Goal: Task Accomplishment & Management: Use online tool/utility

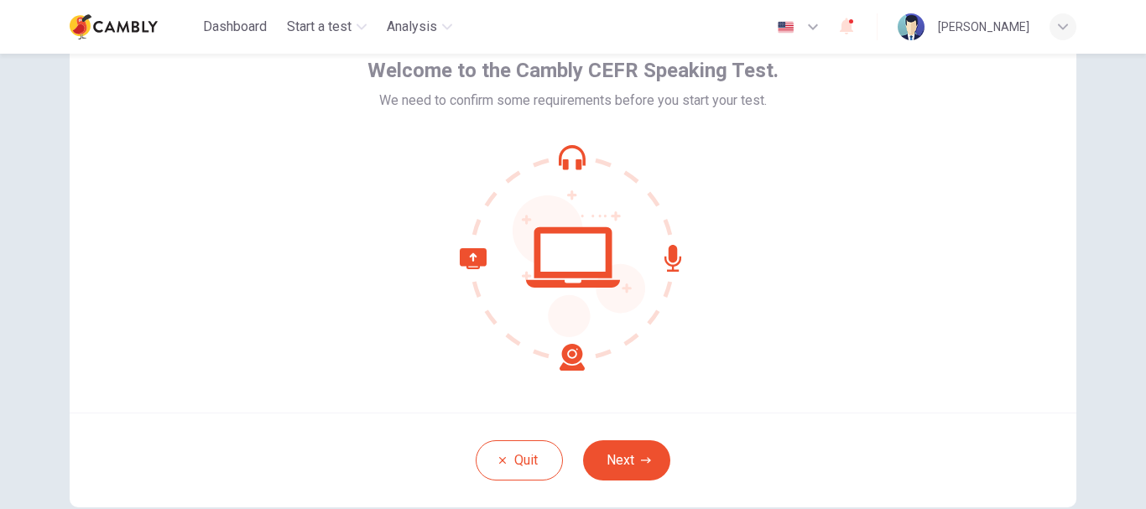
scroll to position [190, 0]
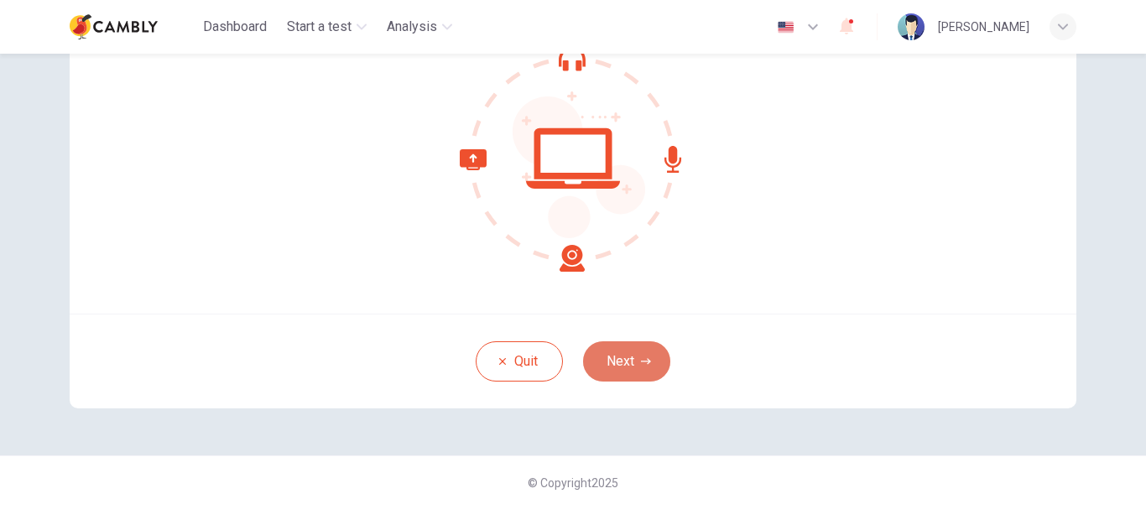
click at [624, 351] on button "Next" at bounding box center [626, 361] width 87 height 40
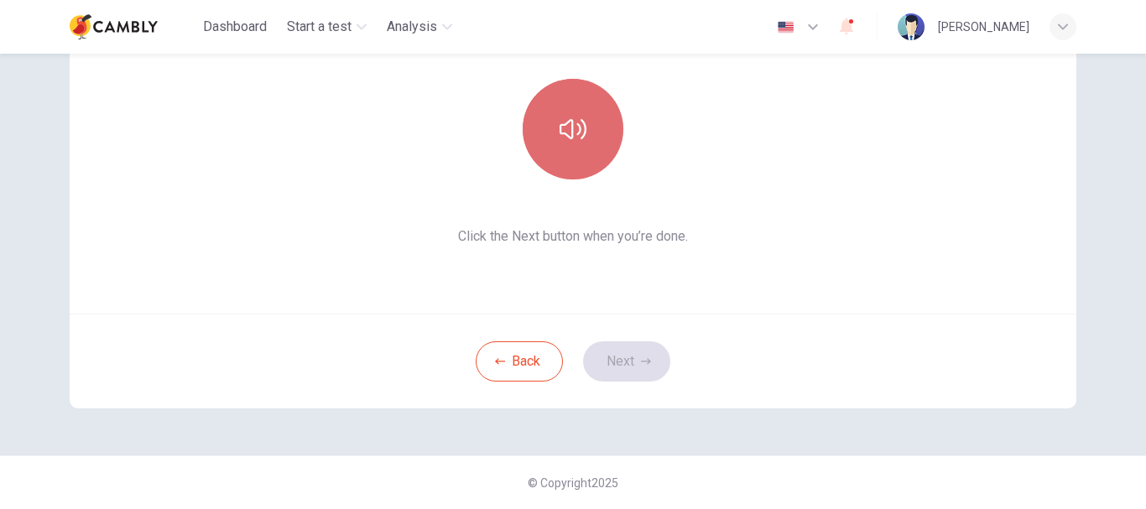
click at [553, 145] on button "button" at bounding box center [572, 129] width 101 height 101
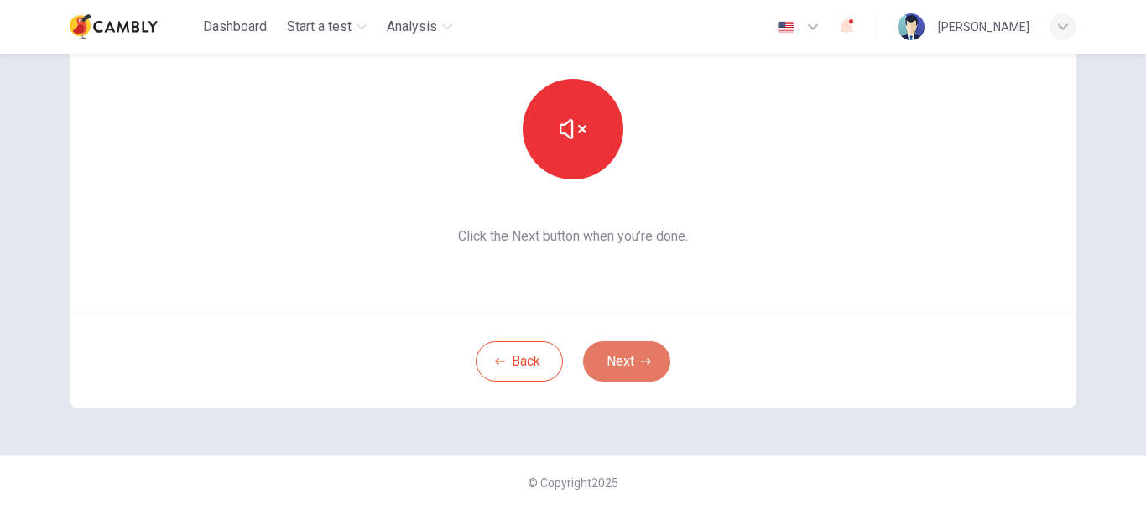
click at [623, 364] on button "Next" at bounding box center [626, 361] width 87 height 40
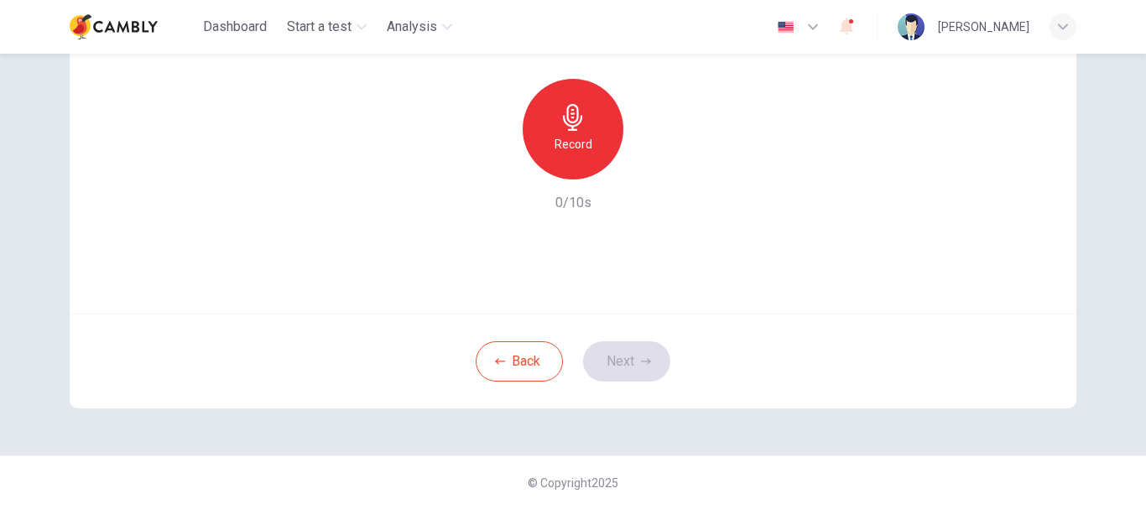
click at [583, 138] on h6 "Record" at bounding box center [573, 144] width 38 height 20
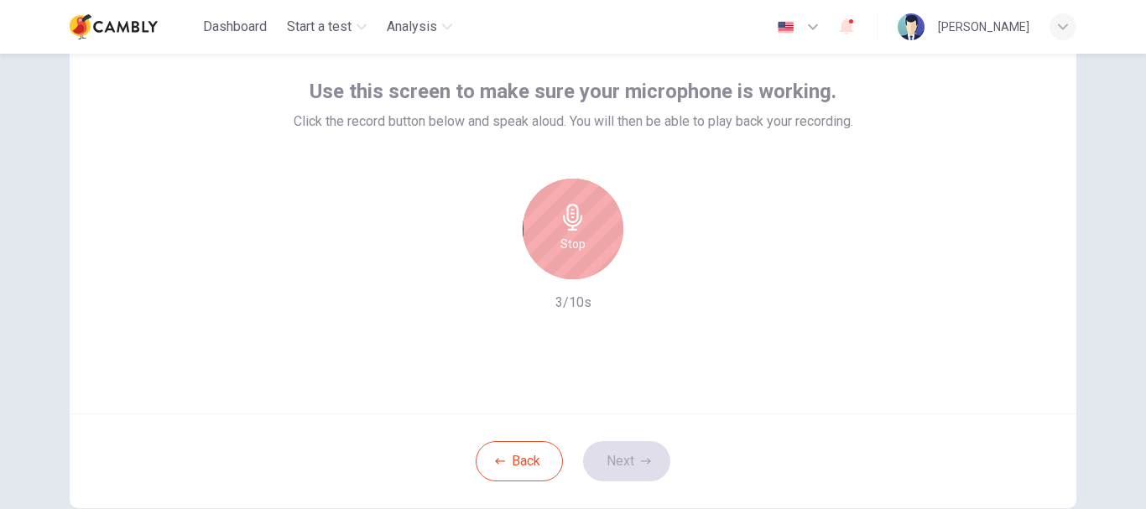
scroll to position [168, 0]
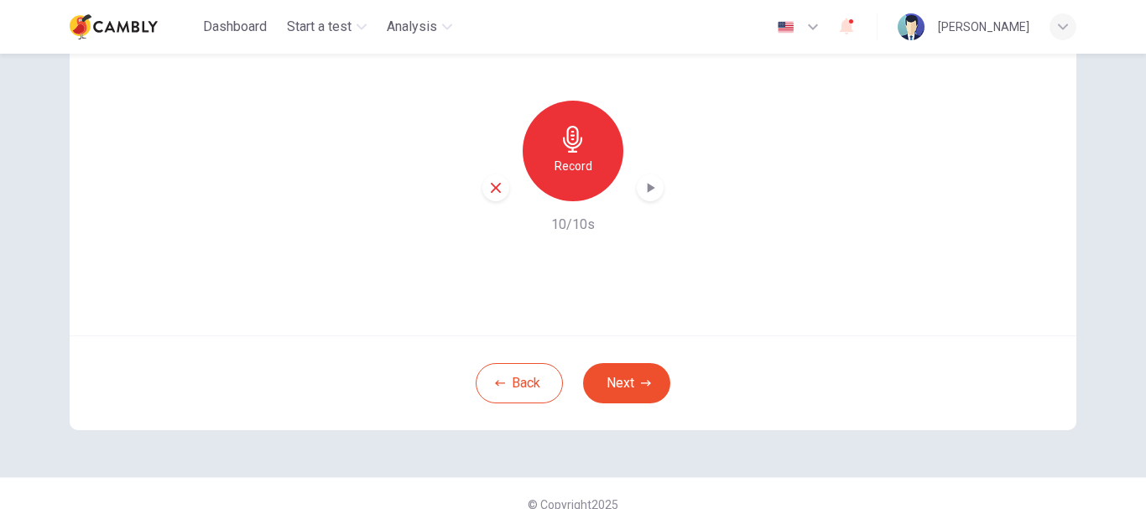
click at [646, 193] on icon "button" at bounding box center [650, 187] width 17 height 17
click at [621, 372] on button "Next" at bounding box center [626, 383] width 87 height 40
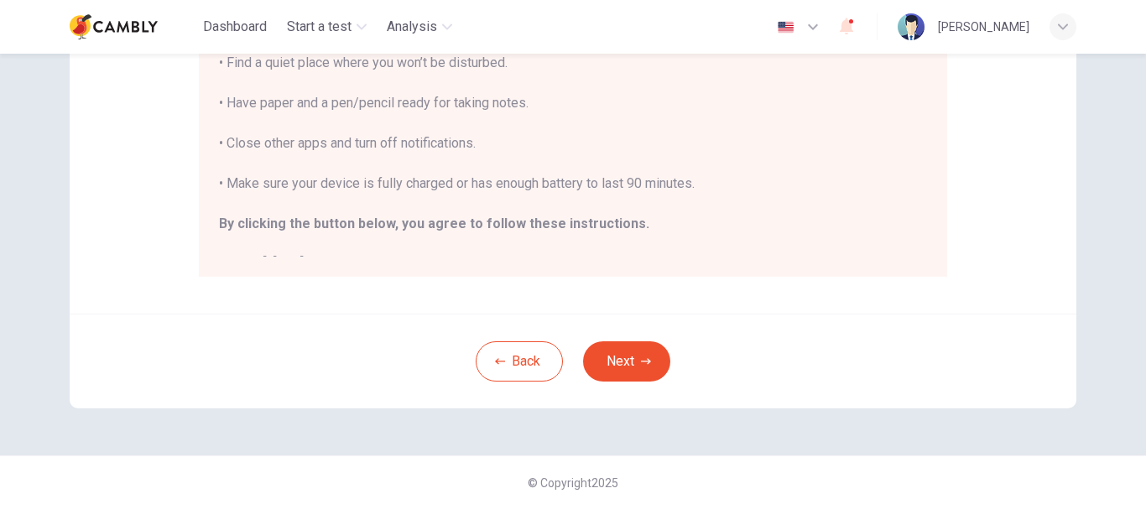
scroll to position [0, 0]
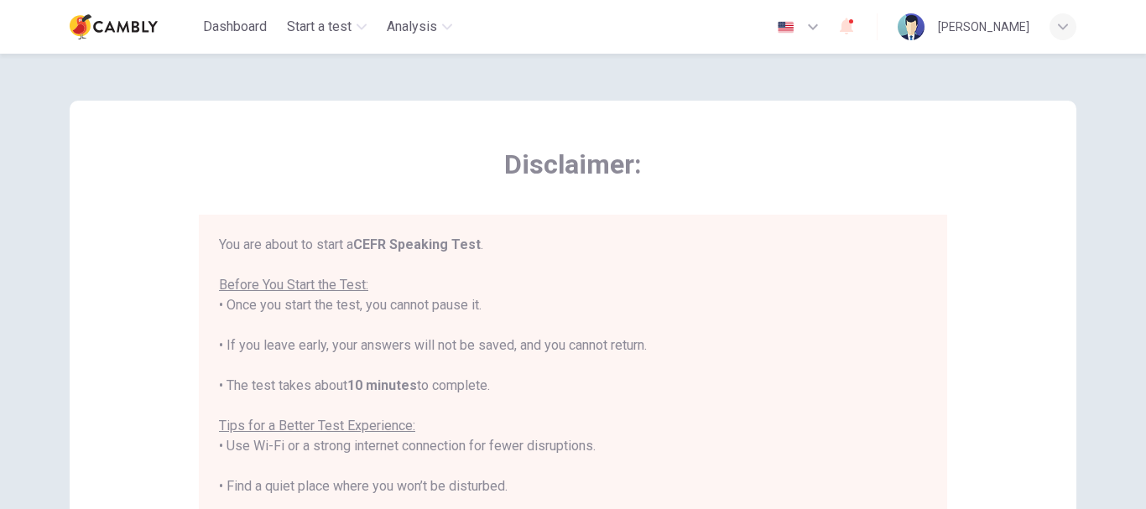
click at [853, 27] on icon "button" at bounding box center [845, 26] width 13 height 17
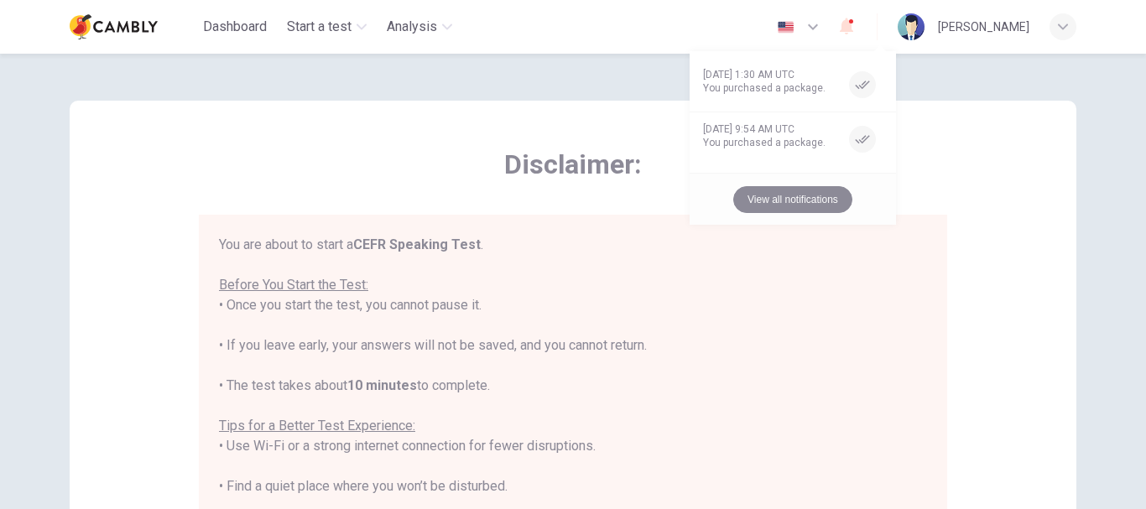
click at [782, 194] on button "View all notifications" at bounding box center [792, 199] width 119 height 27
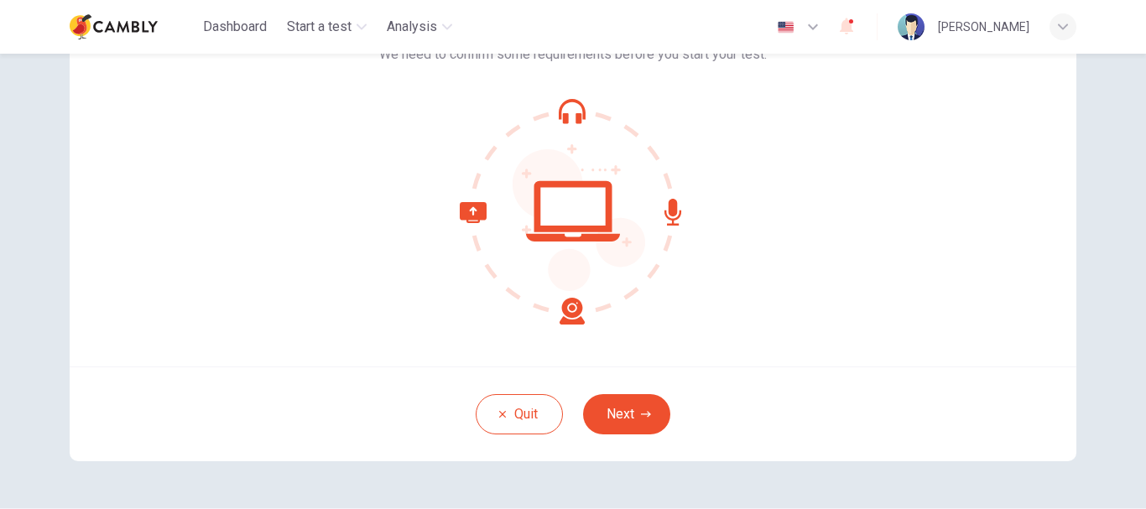
scroll to position [190, 0]
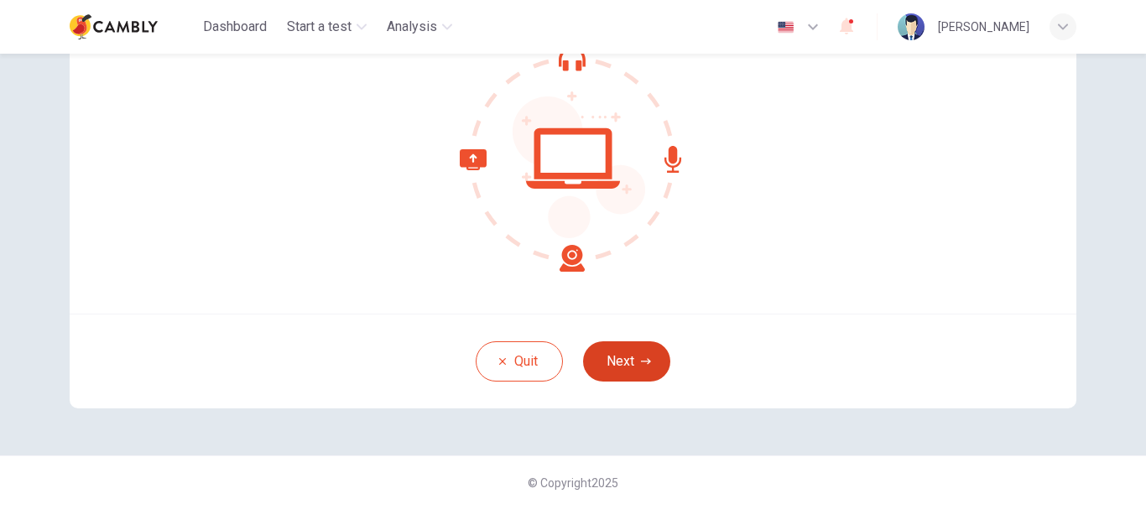
click at [629, 356] on button "Next" at bounding box center [626, 361] width 87 height 40
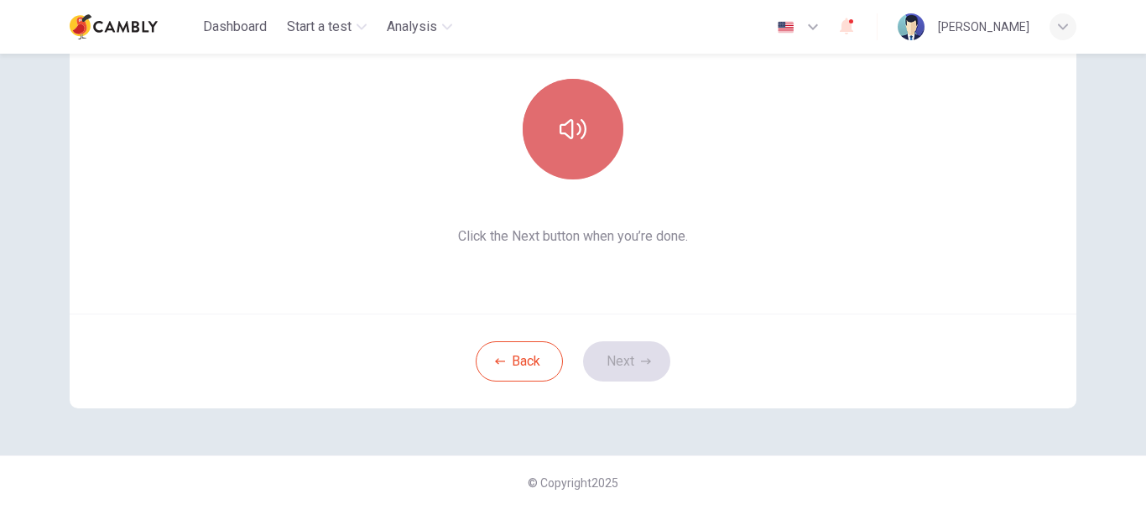
drag, startPoint x: 575, startPoint y: 121, endPoint x: 579, endPoint y: 132, distance: 11.4
click at [576, 121] on icon "button" at bounding box center [572, 129] width 27 height 27
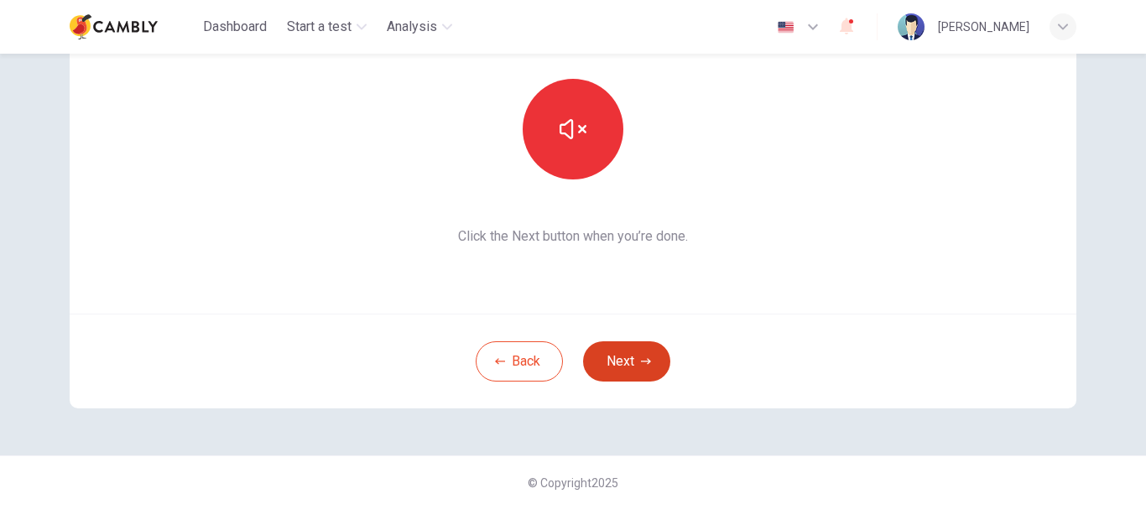
click at [633, 364] on button "Next" at bounding box center [626, 361] width 87 height 40
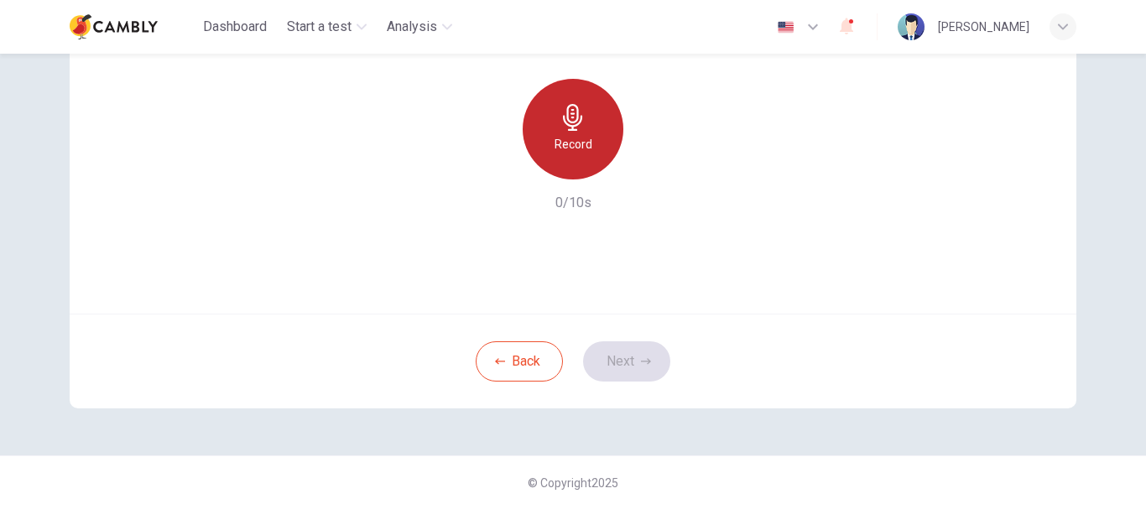
click at [575, 142] on h6 "Record" at bounding box center [573, 144] width 38 height 20
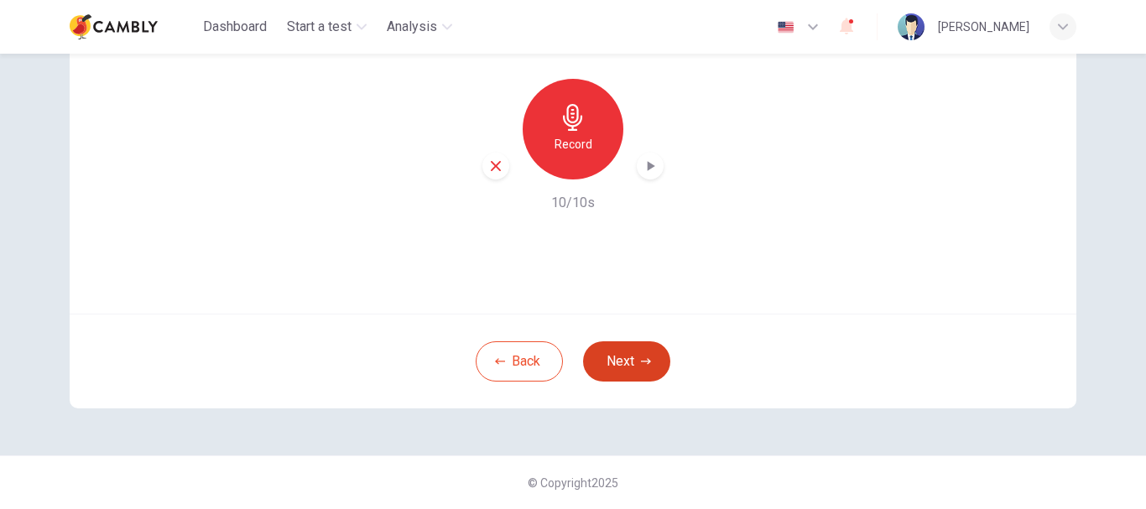
click at [619, 361] on button "Next" at bounding box center [626, 361] width 87 height 40
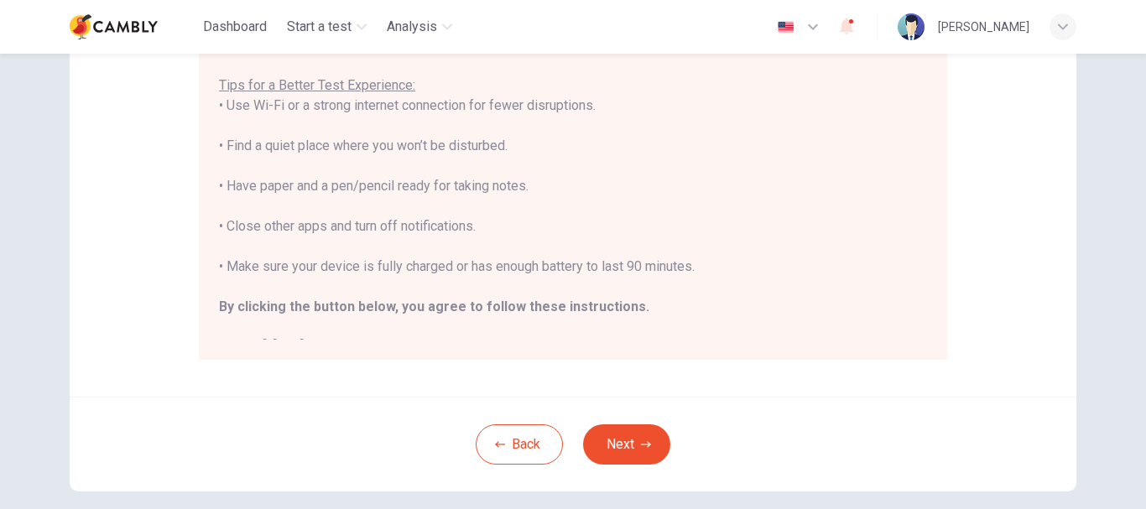
scroll to position [424, 0]
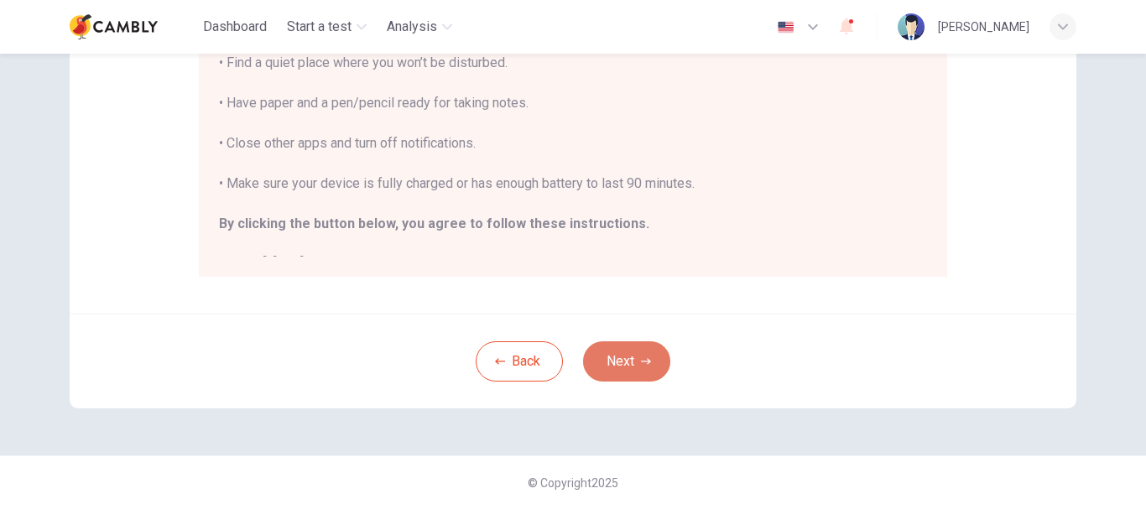
click at [623, 367] on button "Next" at bounding box center [626, 361] width 87 height 40
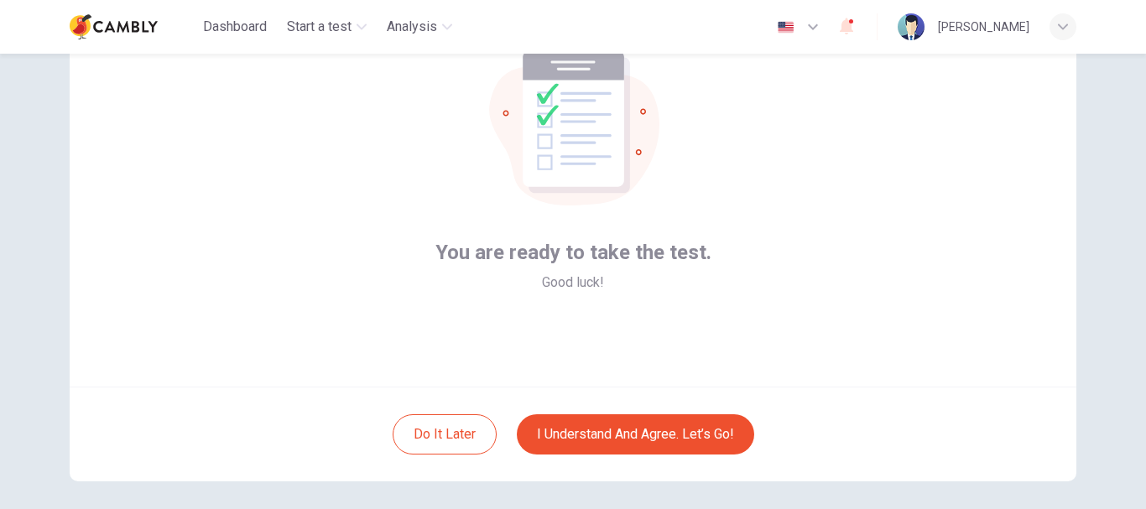
scroll to position [190, 0]
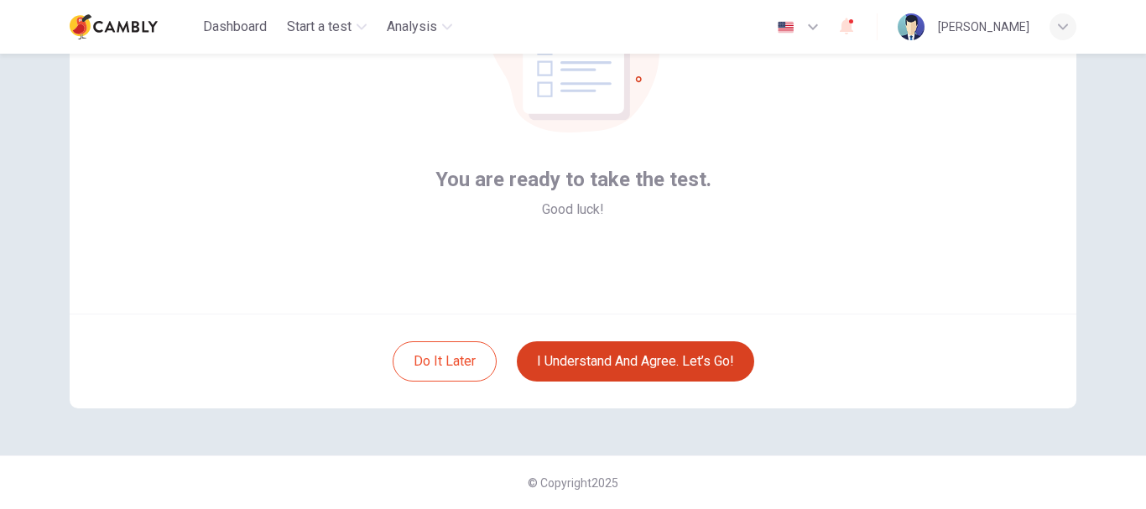
click at [636, 357] on button "I understand and agree. Let’s go!" at bounding box center [635, 361] width 237 height 40
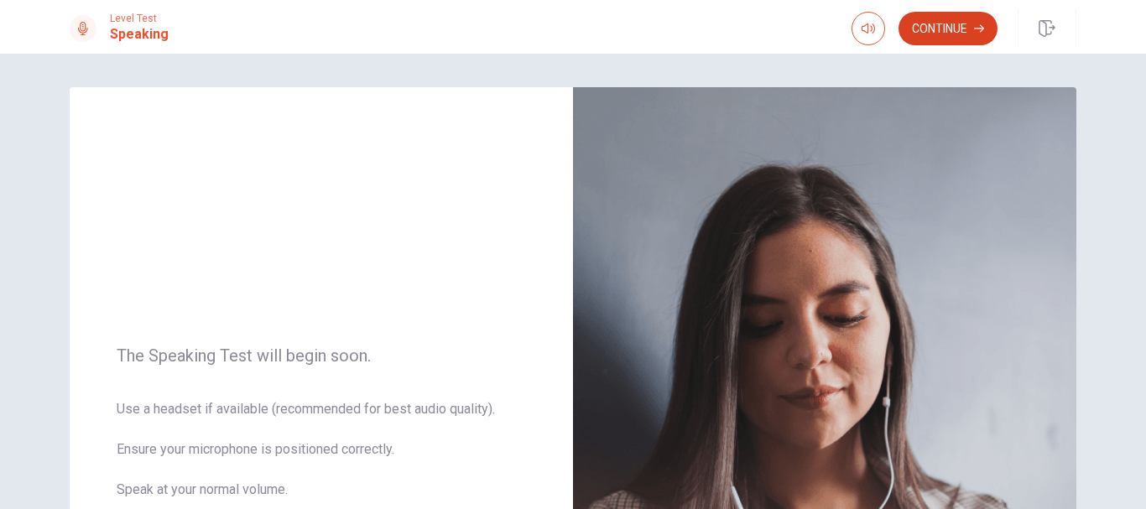
click at [954, 22] on button "Continue" at bounding box center [947, 29] width 99 height 34
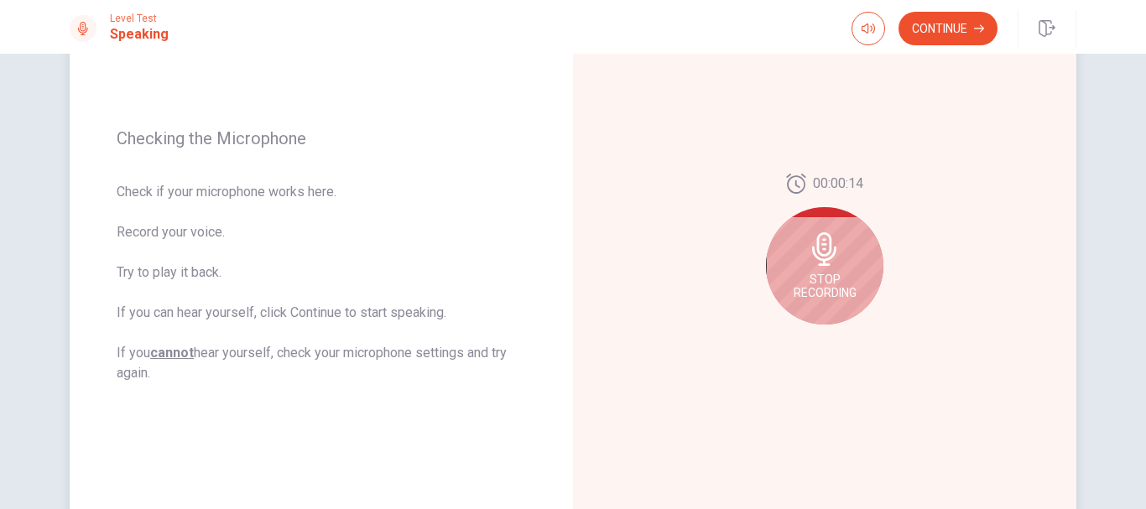
scroll to position [252, 0]
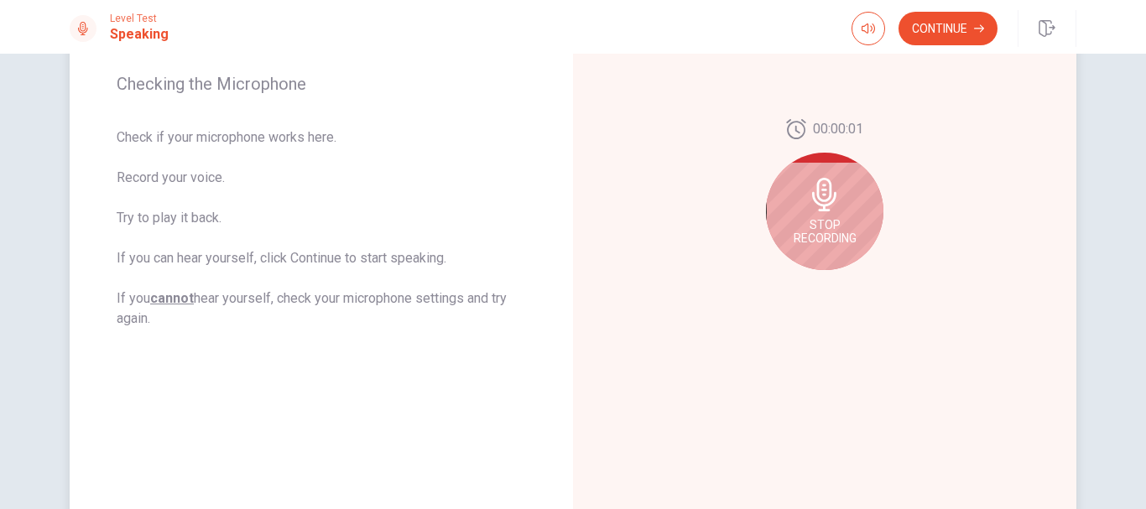
click at [821, 225] on span "Stop Recording" at bounding box center [824, 231] width 63 height 27
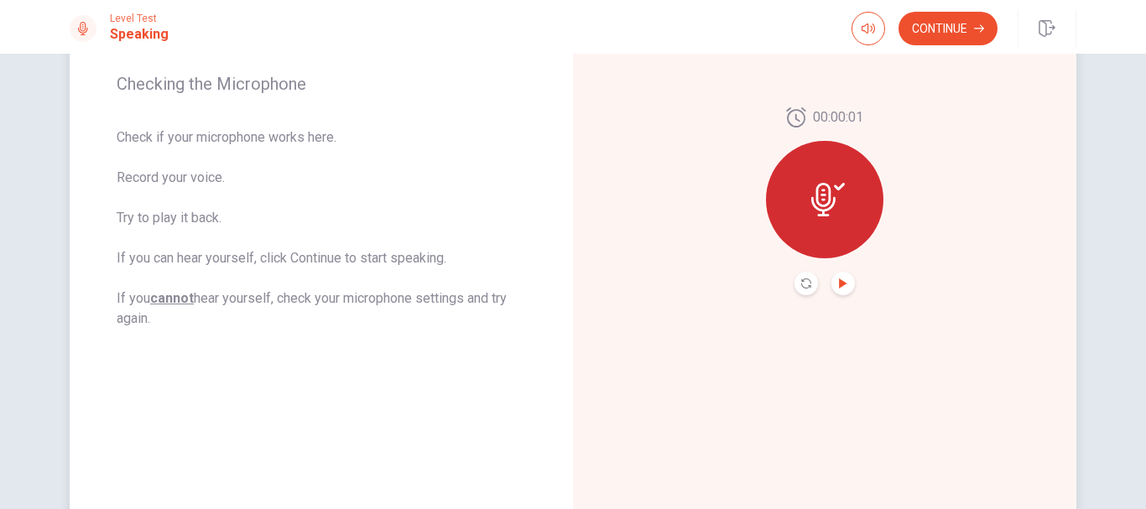
click at [838, 283] on icon "Play Audio" at bounding box center [843, 283] width 10 height 10
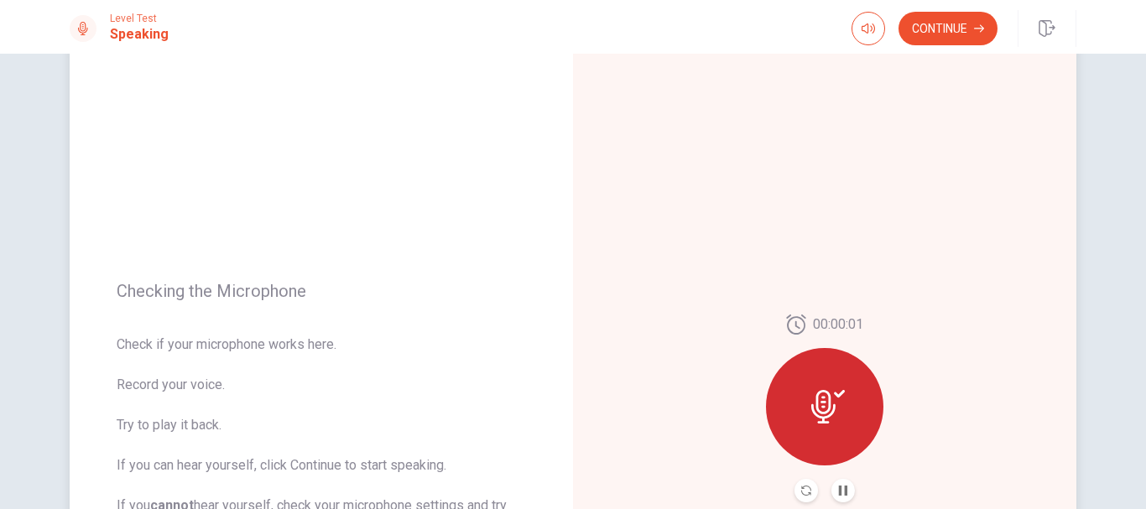
scroll to position [84, 0]
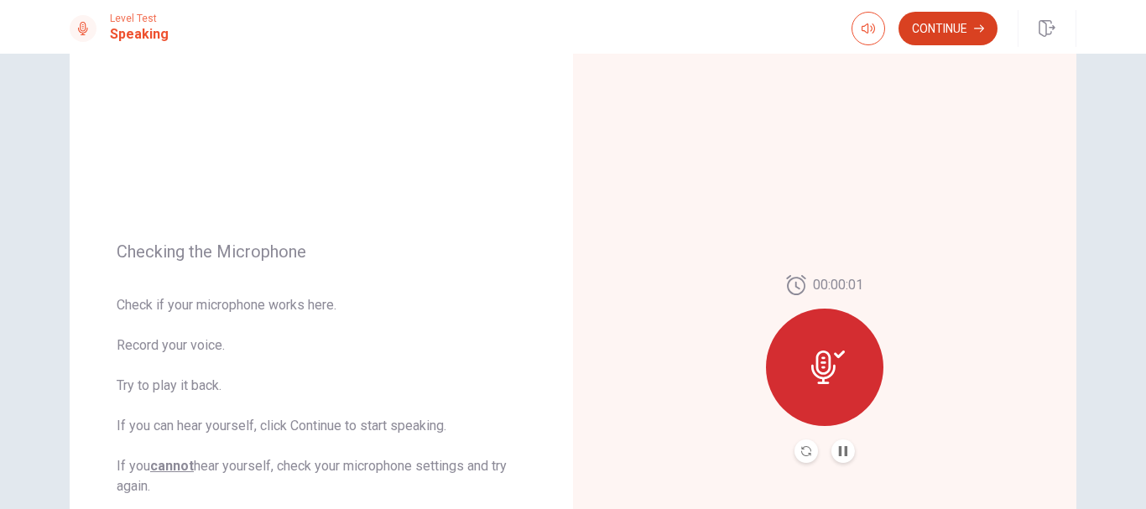
click at [962, 25] on button "Continue" at bounding box center [947, 29] width 99 height 34
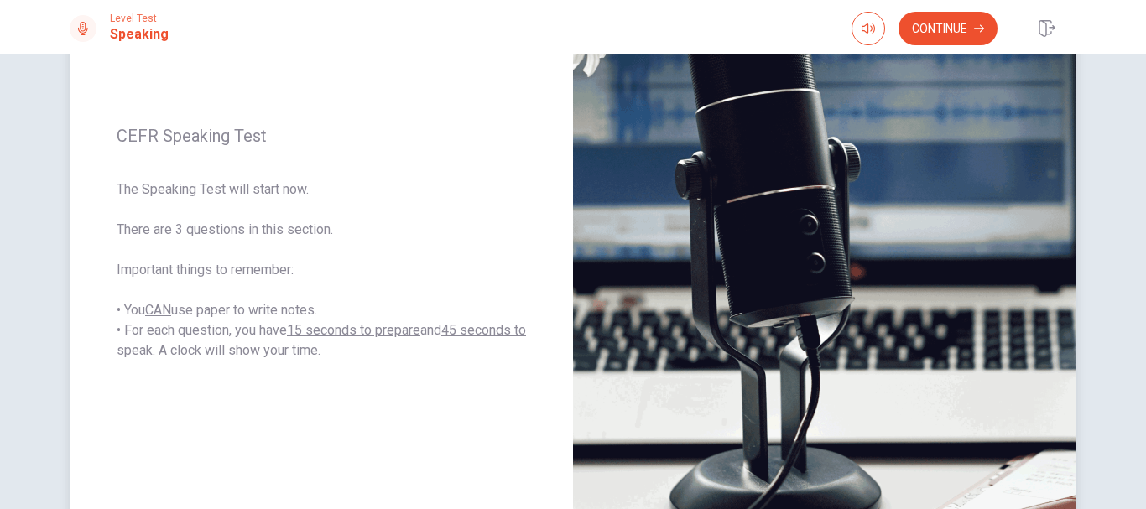
scroll to position [0, 0]
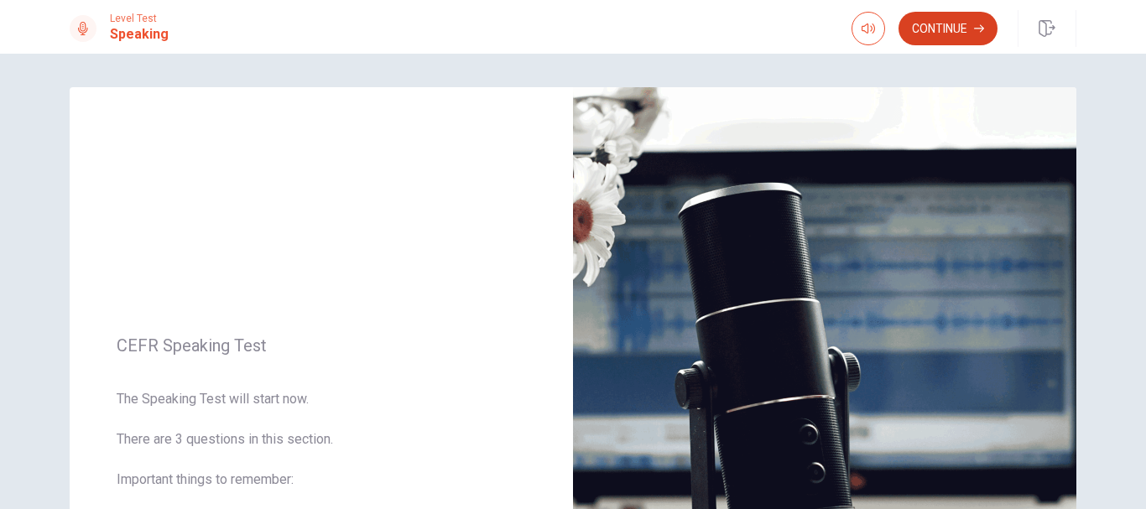
click at [940, 30] on button "Continue" at bounding box center [947, 29] width 99 height 34
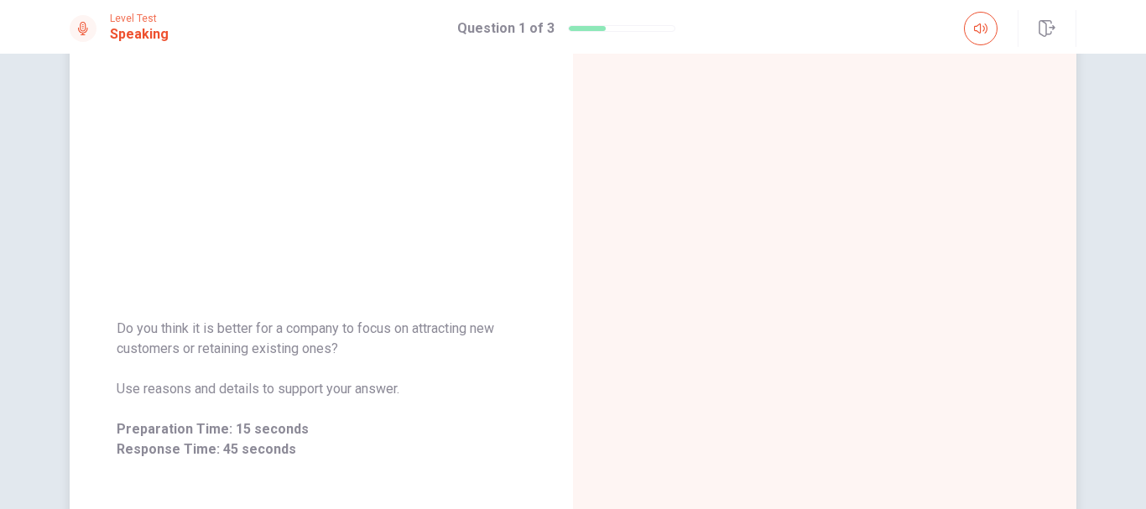
scroll to position [168, 0]
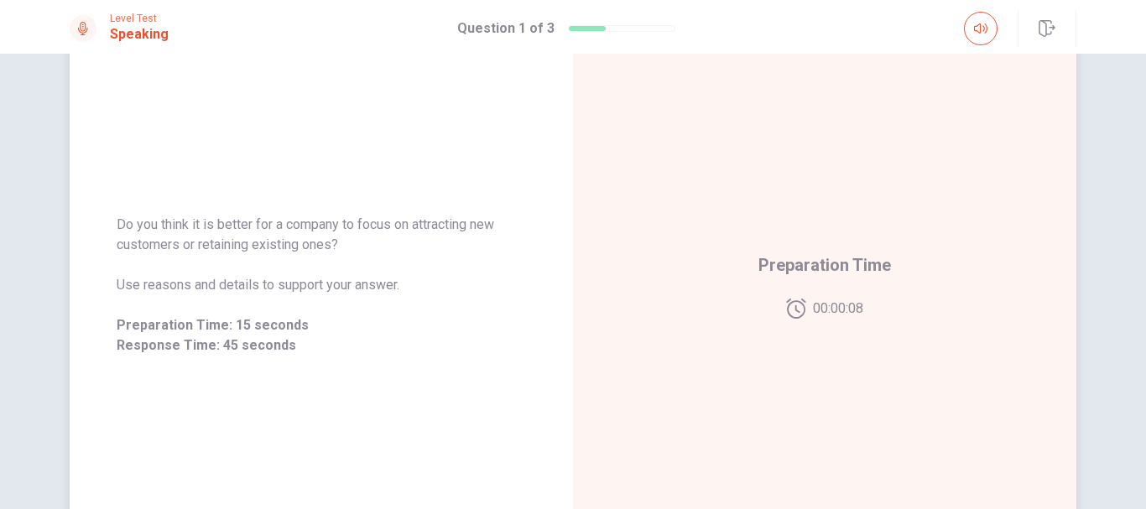
drag, startPoint x: 113, startPoint y: 225, endPoint x: 308, endPoint y: 248, distance: 196.0
click at [308, 248] on span "Do you think it is better for a company to focus on attracting new customers or…" at bounding box center [321, 235] width 409 height 40
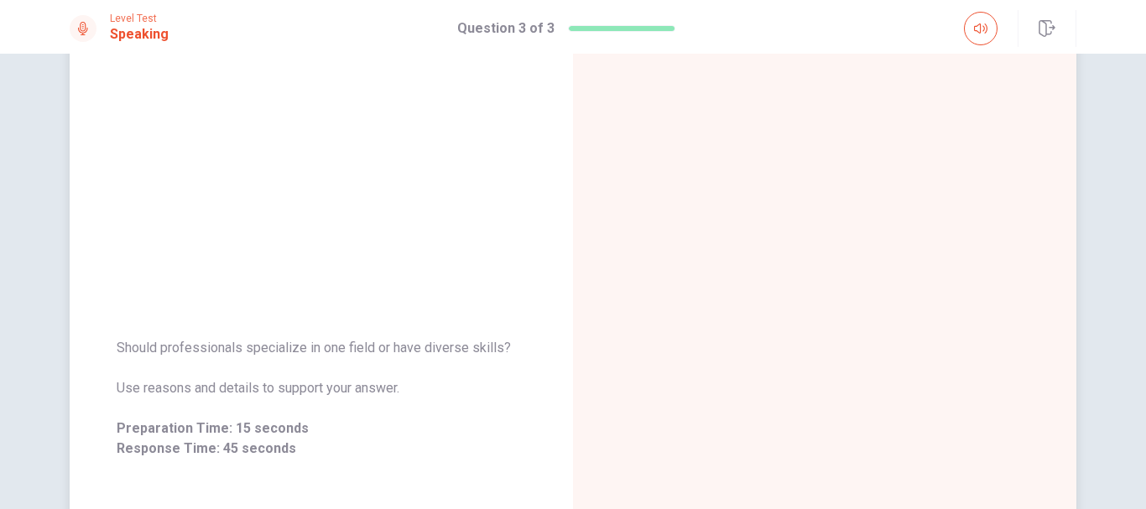
scroll to position [84, 0]
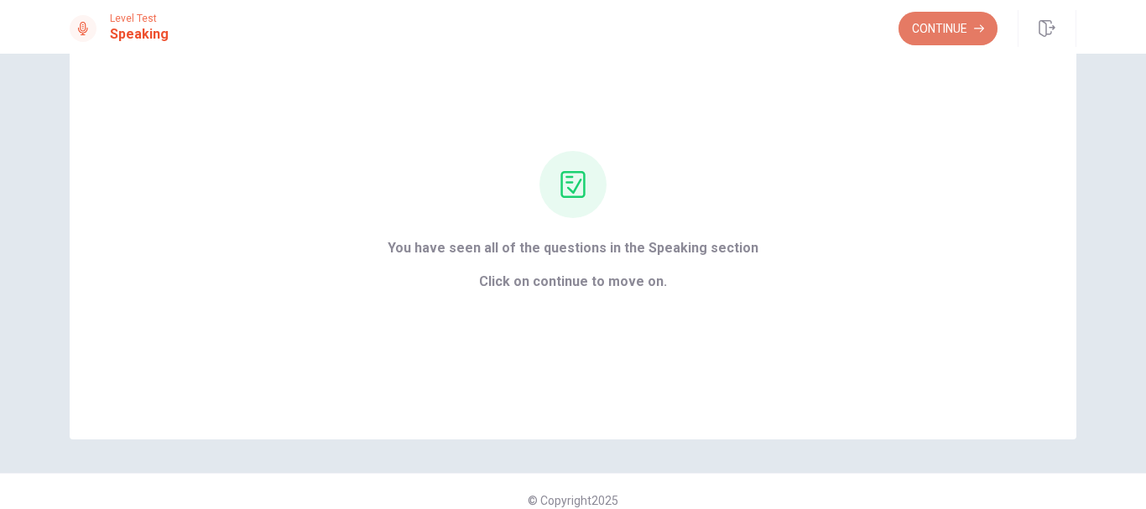
click at [934, 18] on button "Continue" at bounding box center [947, 29] width 99 height 34
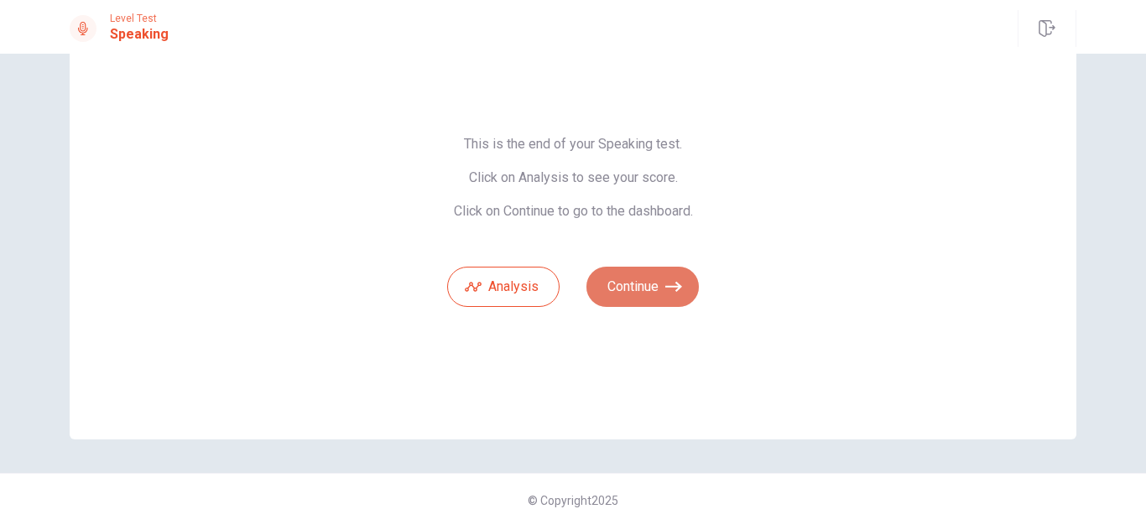
click at [649, 284] on button "Continue" at bounding box center [642, 287] width 112 height 40
